Goal: Task Accomplishment & Management: Complete application form

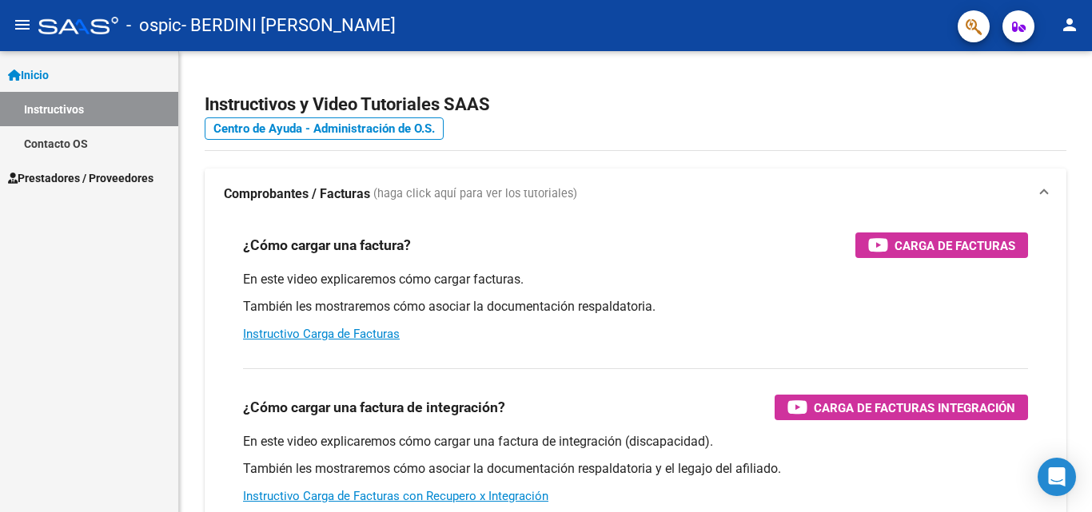
click at [94, 181] on span "Prestadores / Proveedores" at bounding box center [80, 178] width 145 height 18
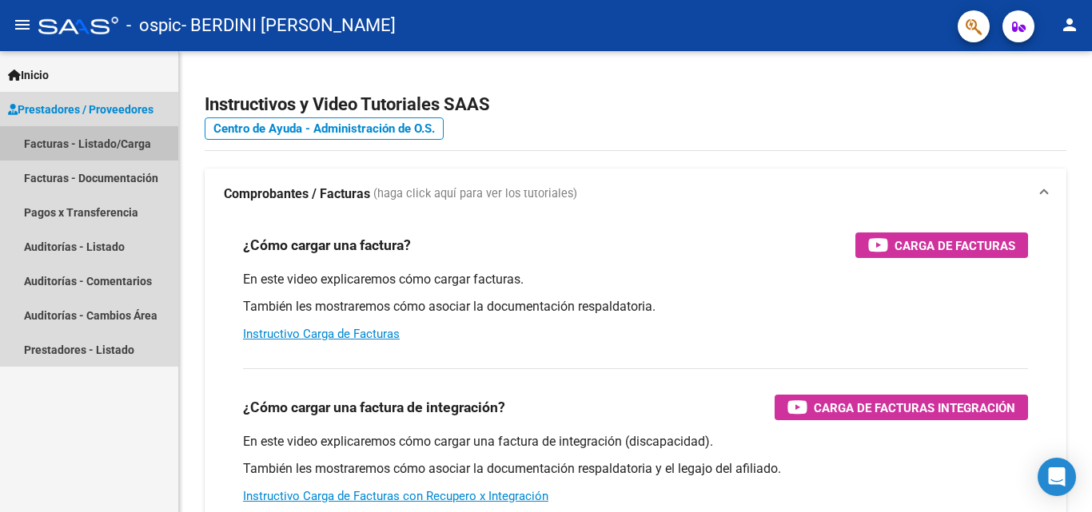
click at [85, 144] on link "Facturas - Listado/Carga" at bounding box center [89, 143] width 178 height 34
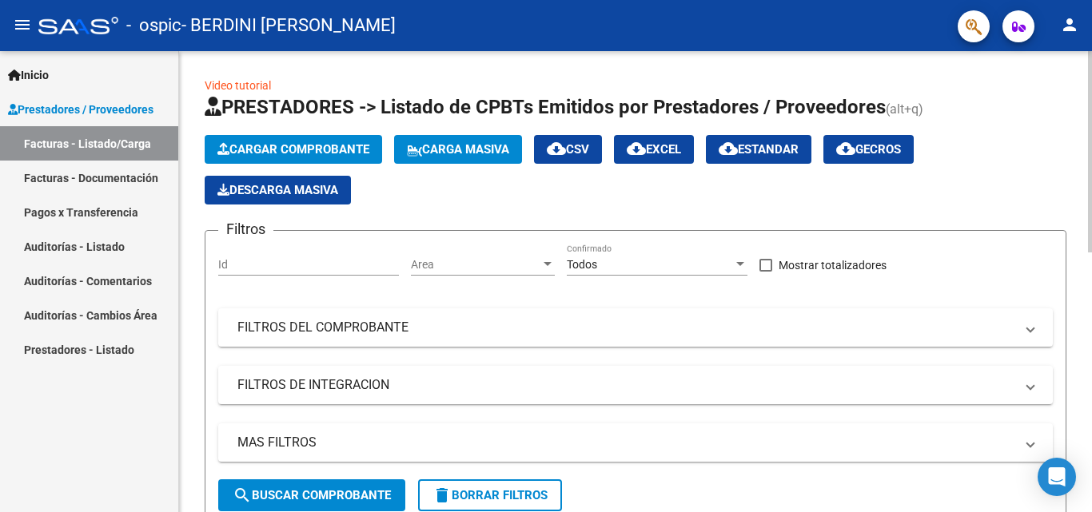
click at [296, 147] on span "Cargar Comprobante" at bounding box center [293, 149] width 152 height 14
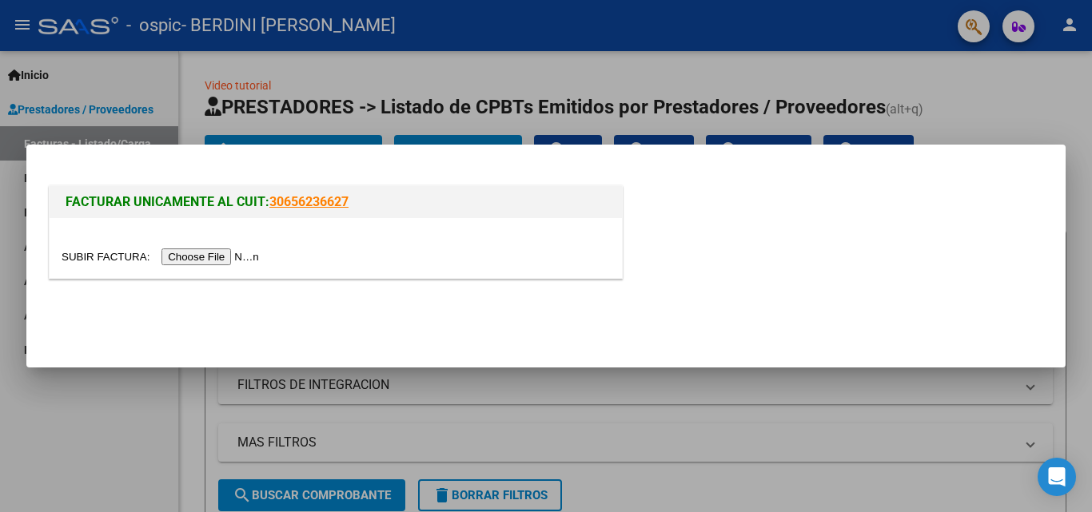
click at [195, 260] on input "file" at bounding box center [163, 257] width 202 height 17
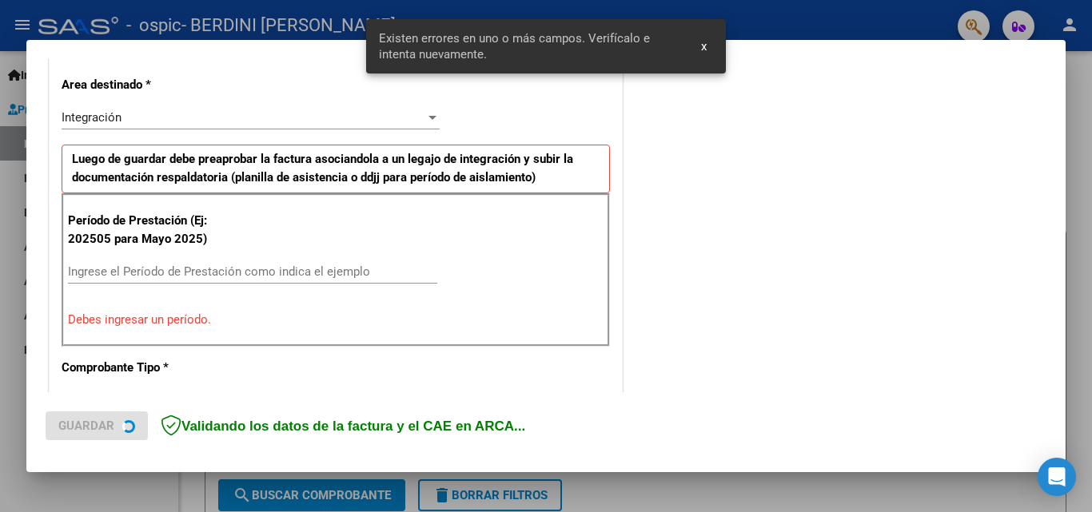
scroll to position [391, 0]
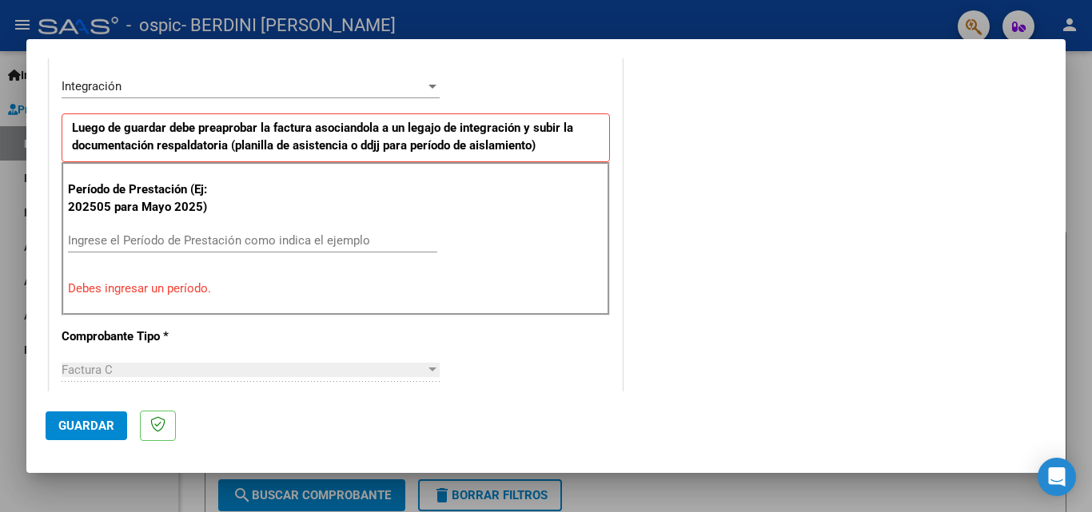
click at [722, 135] on div "COMENTARIOS Comentarios del Prestador / Gerenciador:" at bounding box center [836, 400] width 420 height 1430
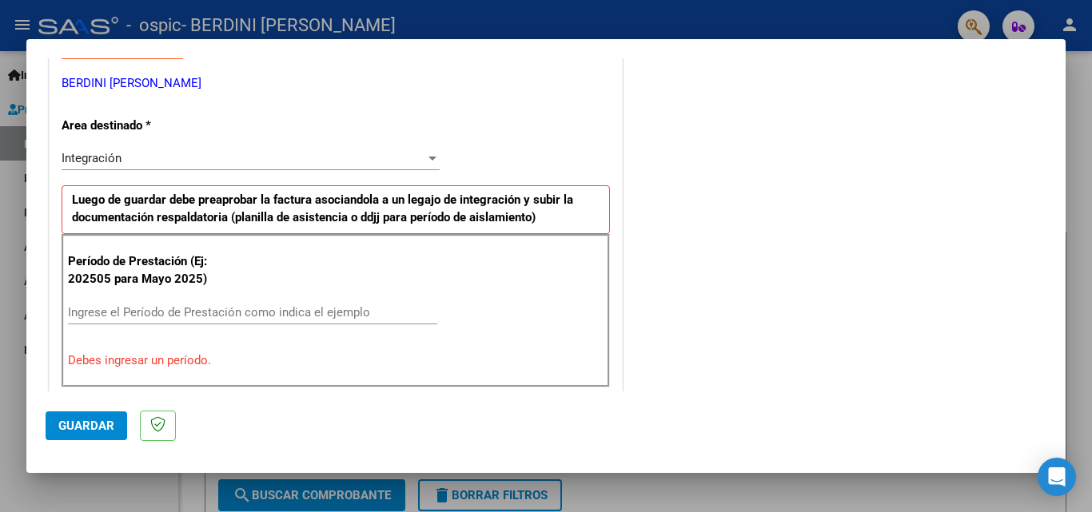
scroll to position [320, 0]
click at [70, 304] on input "Ingrese el Período de Prestación como indica el ejemplo" at bounding box center [252, 311] width 369 height 14
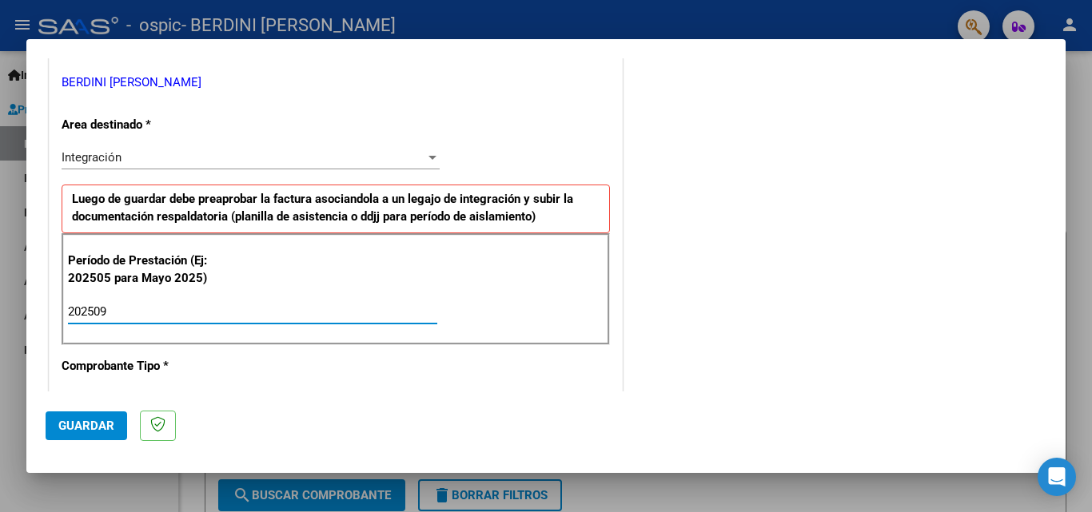
type input "202509"
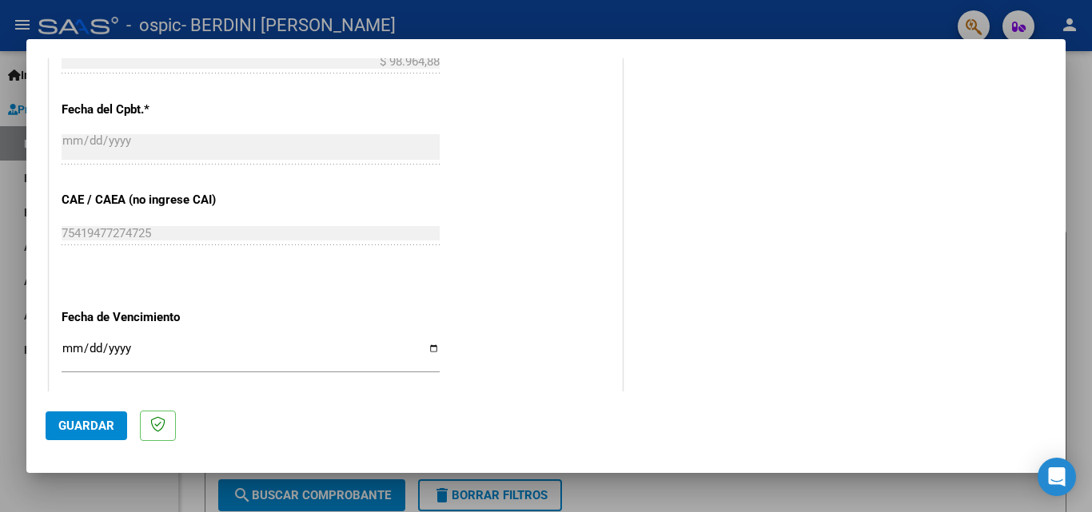
scroll to position [927, 0]
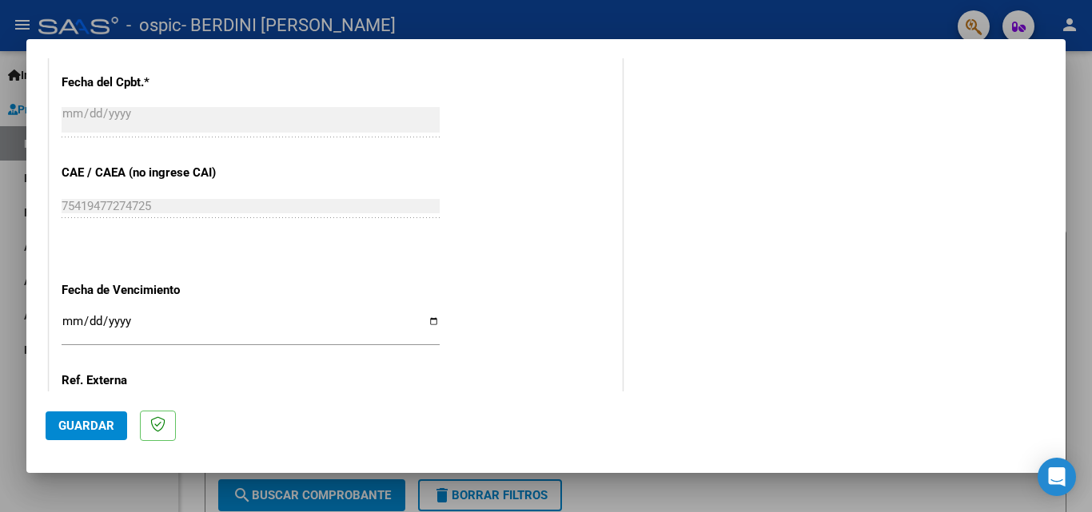
click at [427, 321] on input "Ingresar la fecha" at bounding box center [251, 328] width 378 height 26
type input "[DATE]"
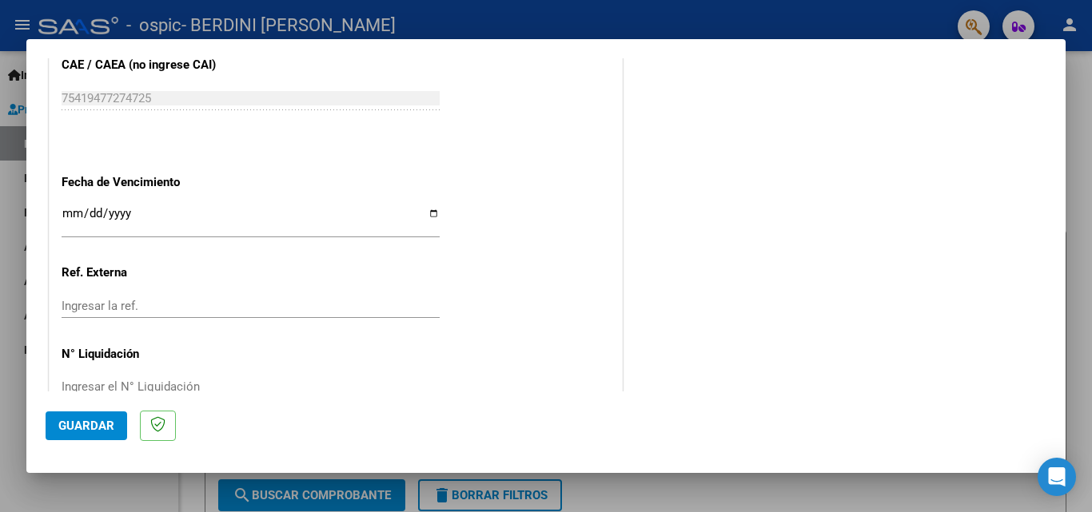
scroll to position [1073, 0]
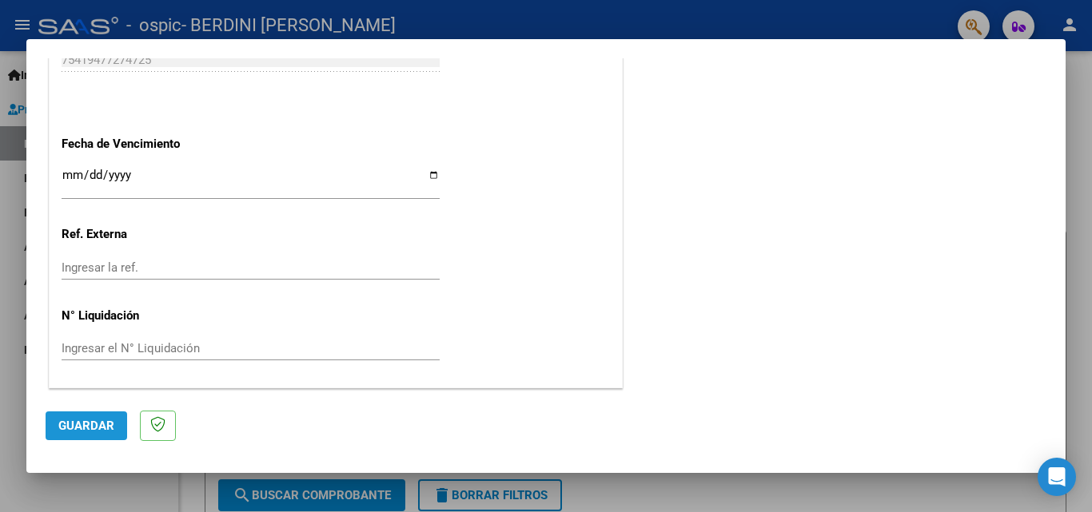
click at [99, 423] on span "Guardar" at bounding box center [86, 426] width 56 height 14
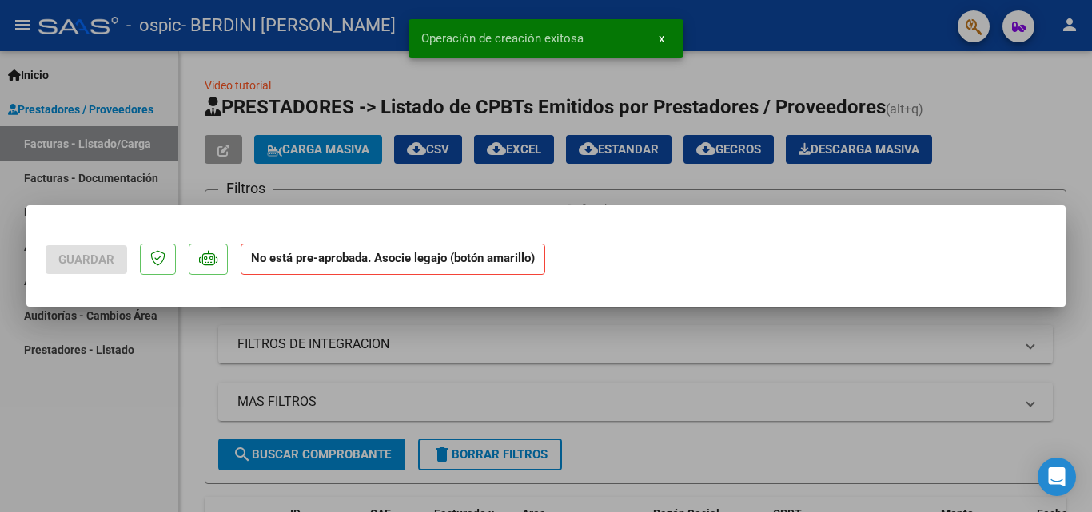
scroll to position [0, 0]
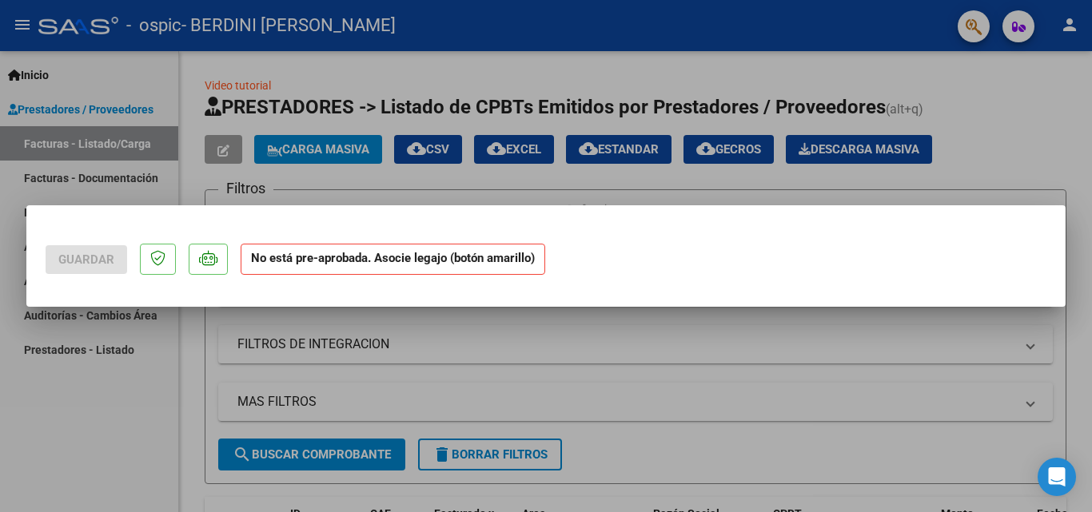
click at [1032, 91] on div at bounding box center [546, 256] width 1092 height 512
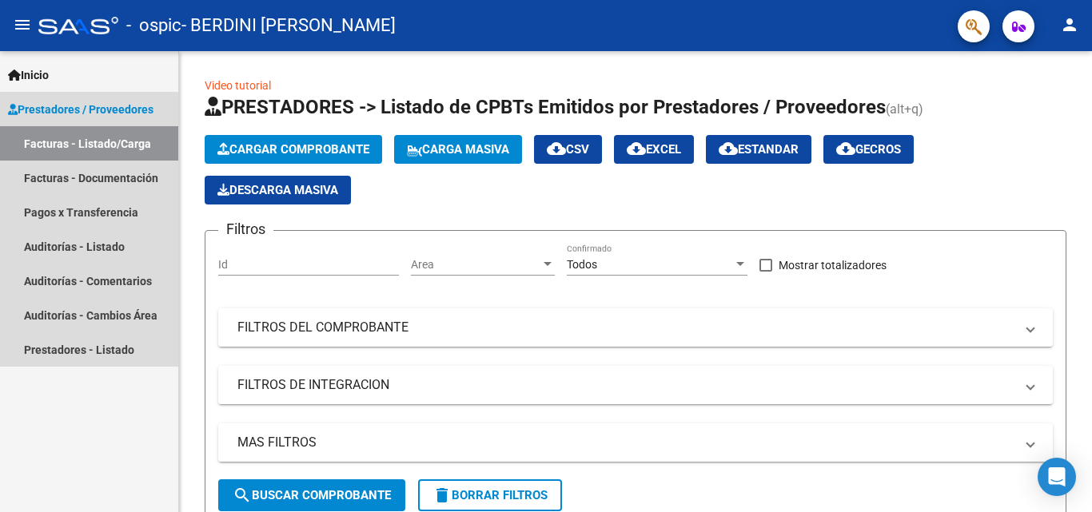
click at [126, 145] on link "Facturas - Listado/Carga" at bounding box center [89, 143] width 178 height 34
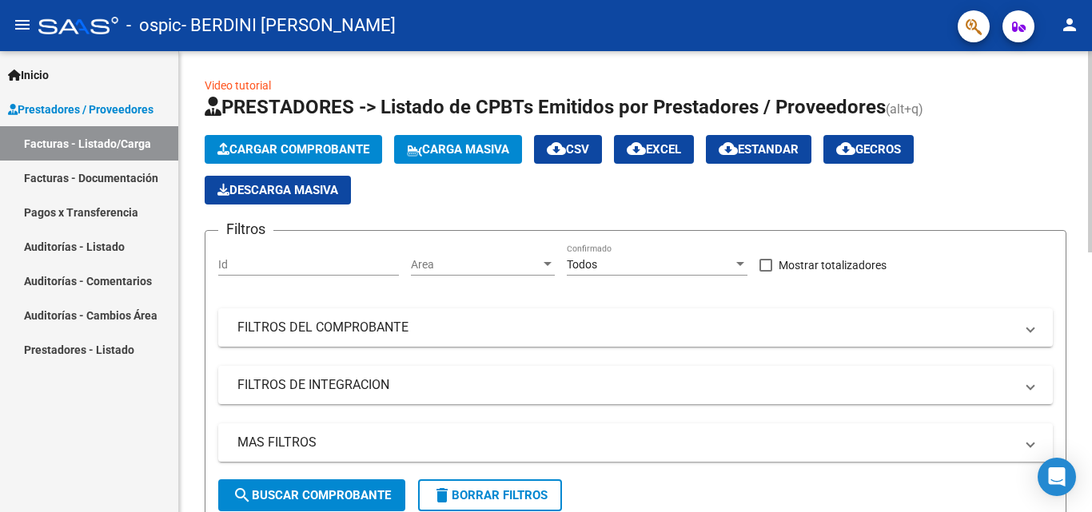
click at [322, 145] on span "Cargar Comprobante" at bounding box center [293, 149] width 152 height 14
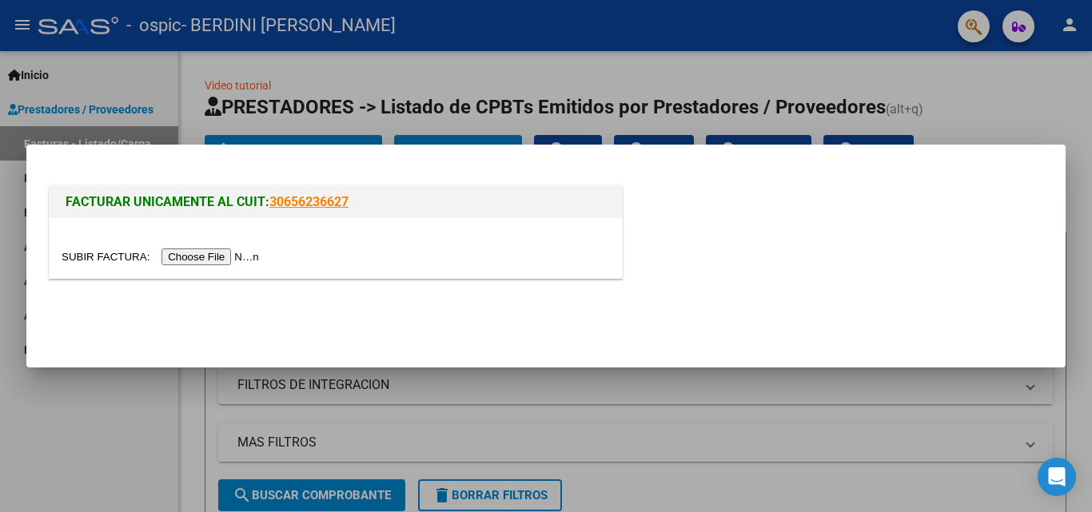
click at [233, 259] on input "file" at bounding box center [163, 257] width 202 height 17
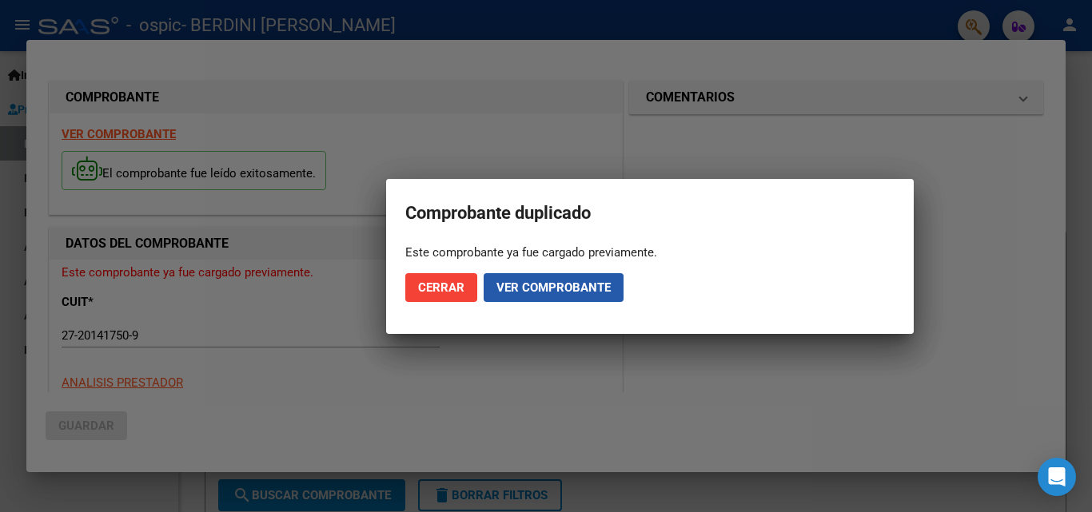
click at [503, 291] on span "Ver comprobante" at bounding box center [553, 287] width 114 height 14
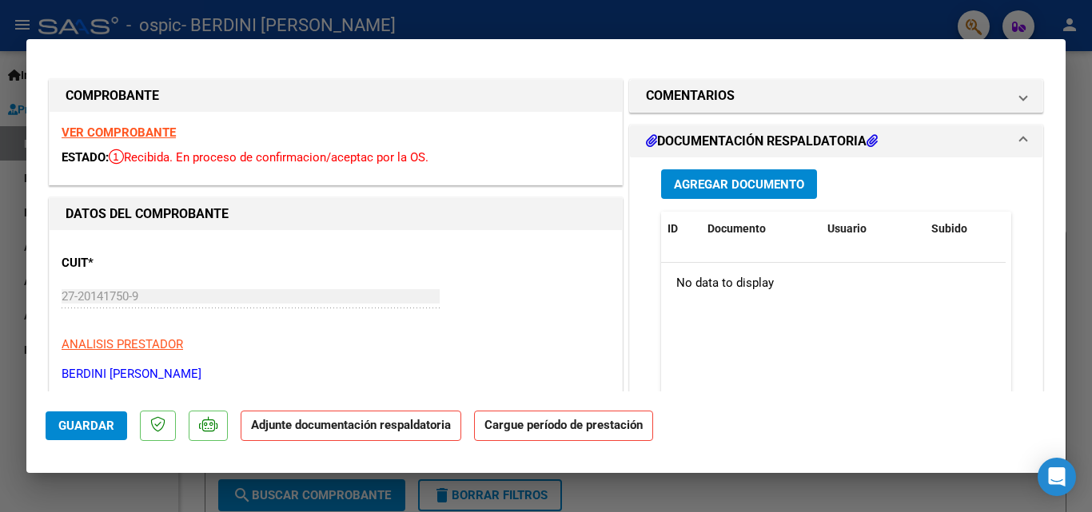
click at [754, 177] on span "Agregar Documento" at bounding box center [739, 184] width 130 height 14
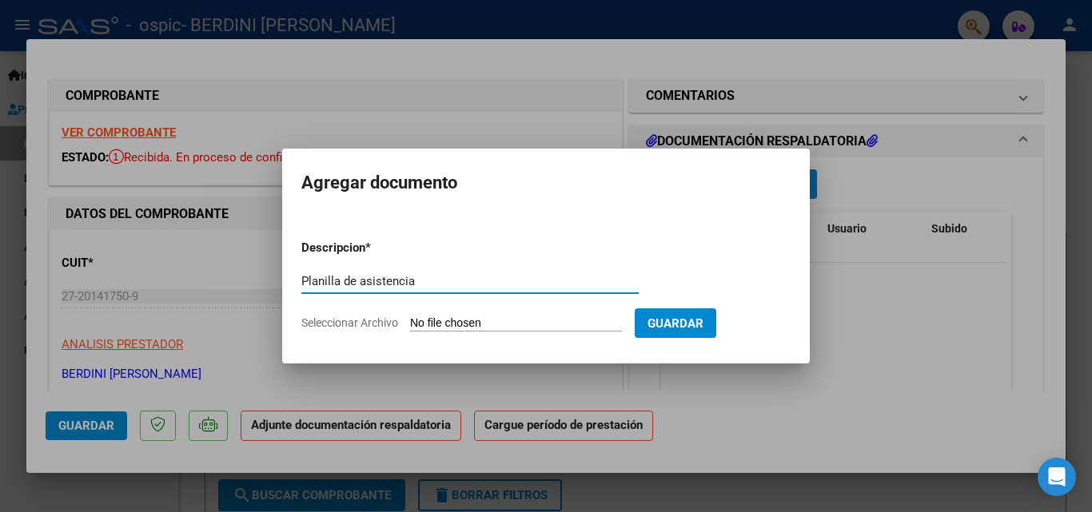
type input "Planilla de asistencia"
click at [507, 318] on input "Seleccionar Archivo" at bounding box center [516, 323] width 212 height 15
type input "C:\fakepath\Planilla de asistencia [PERSON_NAME] setiembre..pdf"
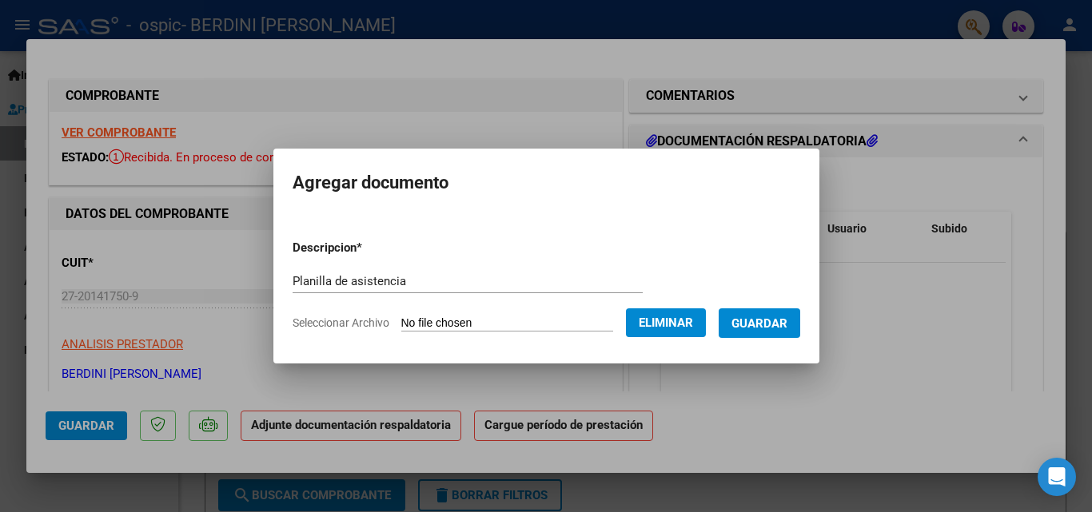
click at [751, 324] on span "Guardar" at bounding box center [759, 323] width 56 height 14
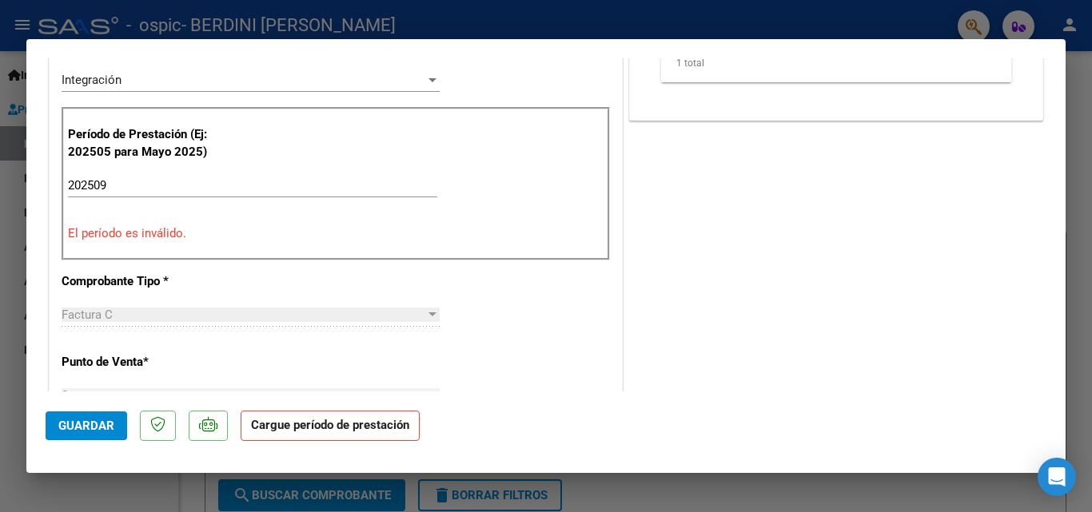
scroll to position [367, 0]
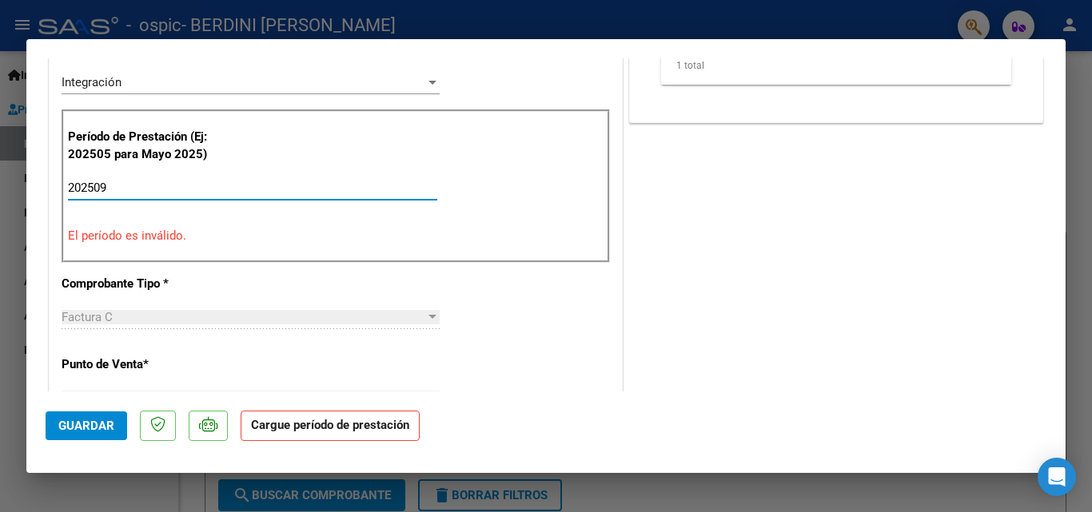
click at [113, 190] on input "202509" at bounding box center [252, 188] width 369 height 14
type input "202509"
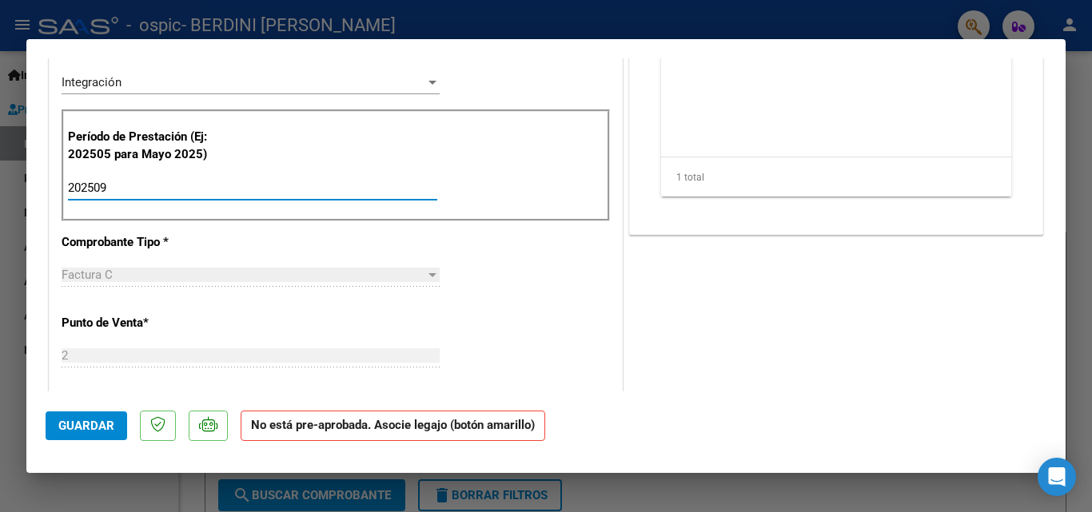
click at [306, 432] on strong "No está pre-aprobada. Asocie legajo (botón amarillo)" at bounding box center [393, 426] width 304 height 31
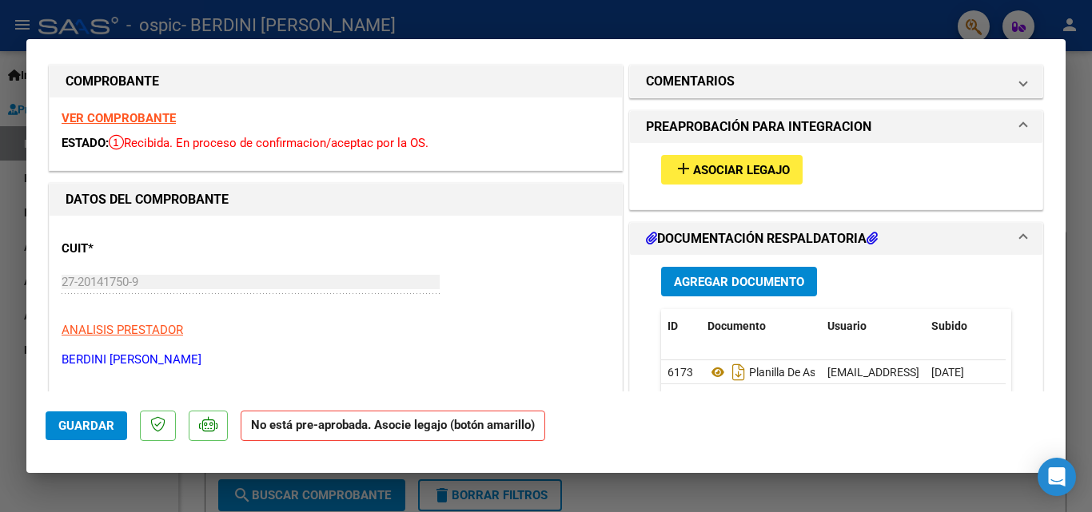
scroll to position [0, 0]
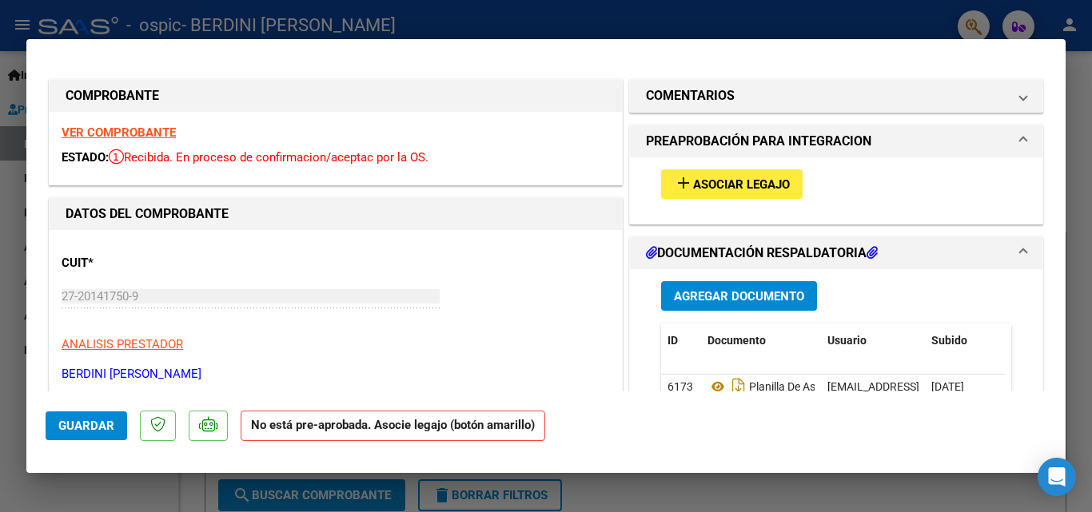
click at [749, 178] on span "Asociar Legajo" at bounding box center [741, 184] width 97 height 14
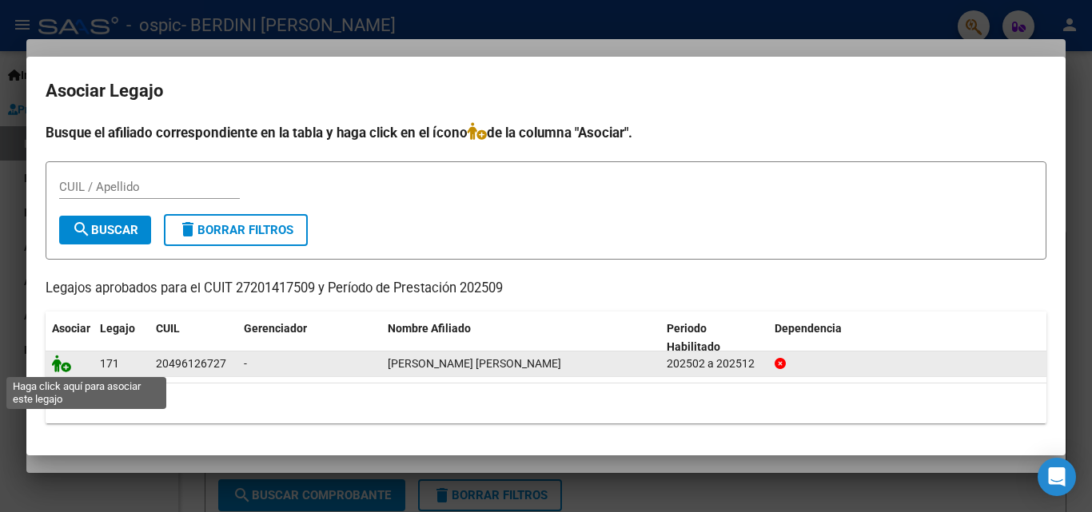
click at [58, 367] on icon at bounding box center [61, 364] width 19 height 18
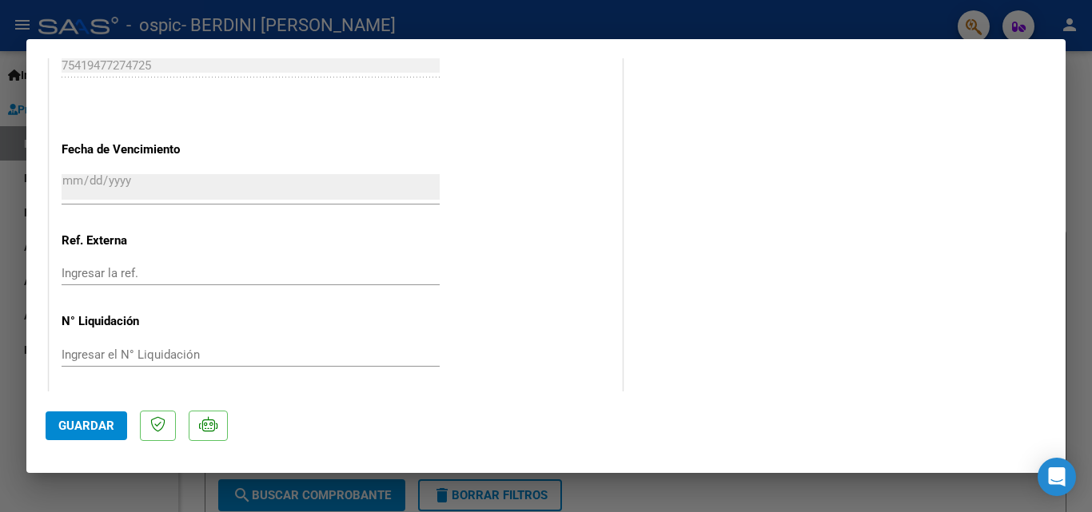
scroll to position [1038, 0]
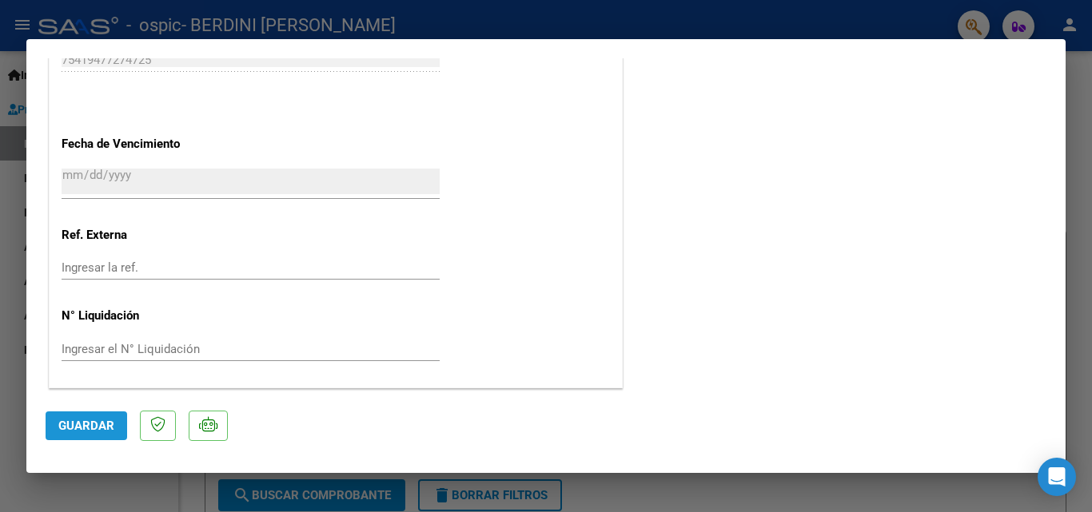
click at [80, 423] on span "Guardar" at bounding box center [86, 426] width 56 height 14
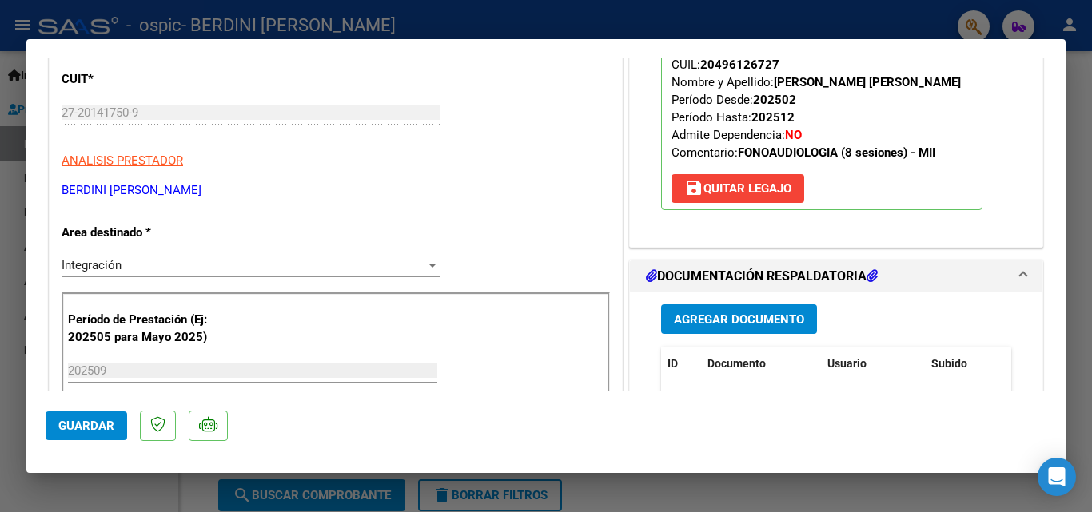
scroll to position [0, 0]
